Goal: Find specific page/section: Find specific page/section

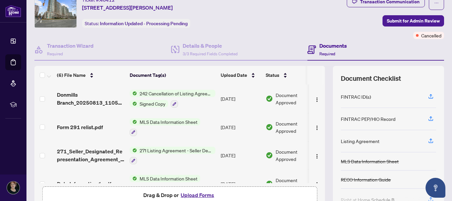
scroll to position [33, 0]
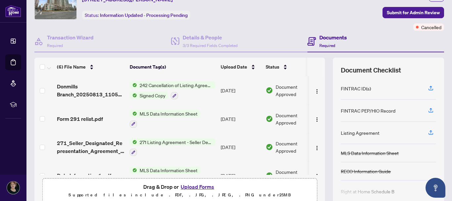
click at [160, 83] on span "242 Cancellation of Listing Agreement - Authority to Offer for Sale" at bounding box center [176, 84] width 78 height 7
click at [195, 69] on th "Document Tag(s)" at bounding box center [172, 67] width 91 height 19
click at [286, 87] on span "Document Approved" at bounding box center [296, 90] width 41 height 15
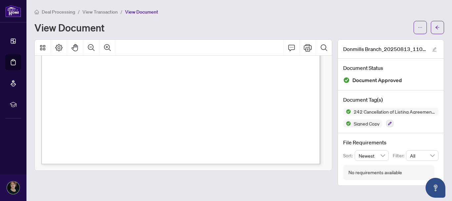
scroll to position [629, 0]
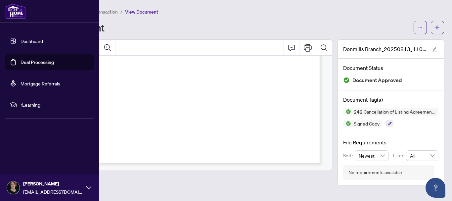
click at [38, 61] on link "Deal Processing" at bounding box center [37, 62] width 33 height 6
